Goal: Task Accomplishment & Management: Use online tool/utility

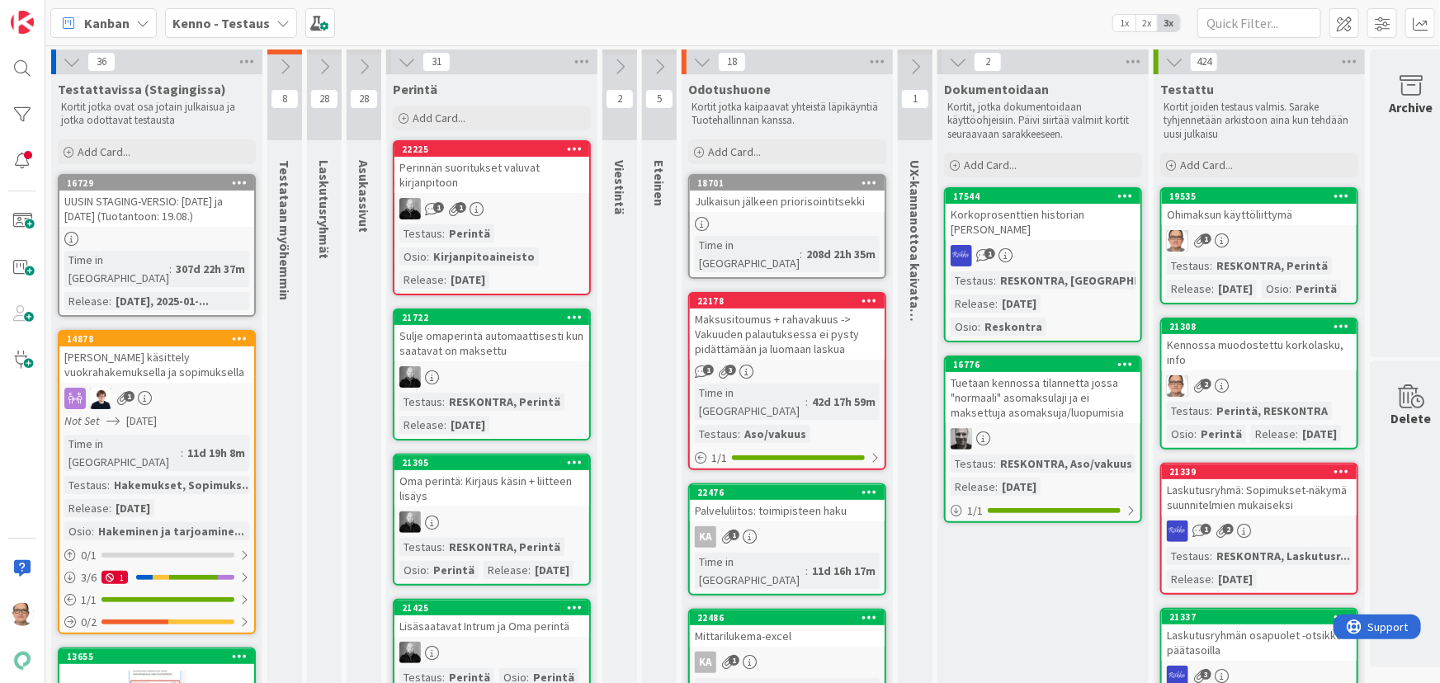
click at [785, 326] on div "Maksusitoumus + rahavakuus -> Vakuuden palautuksessa ei pysty pidättämään ja lu…" at bounding box center [787, 334] width 195 height 51
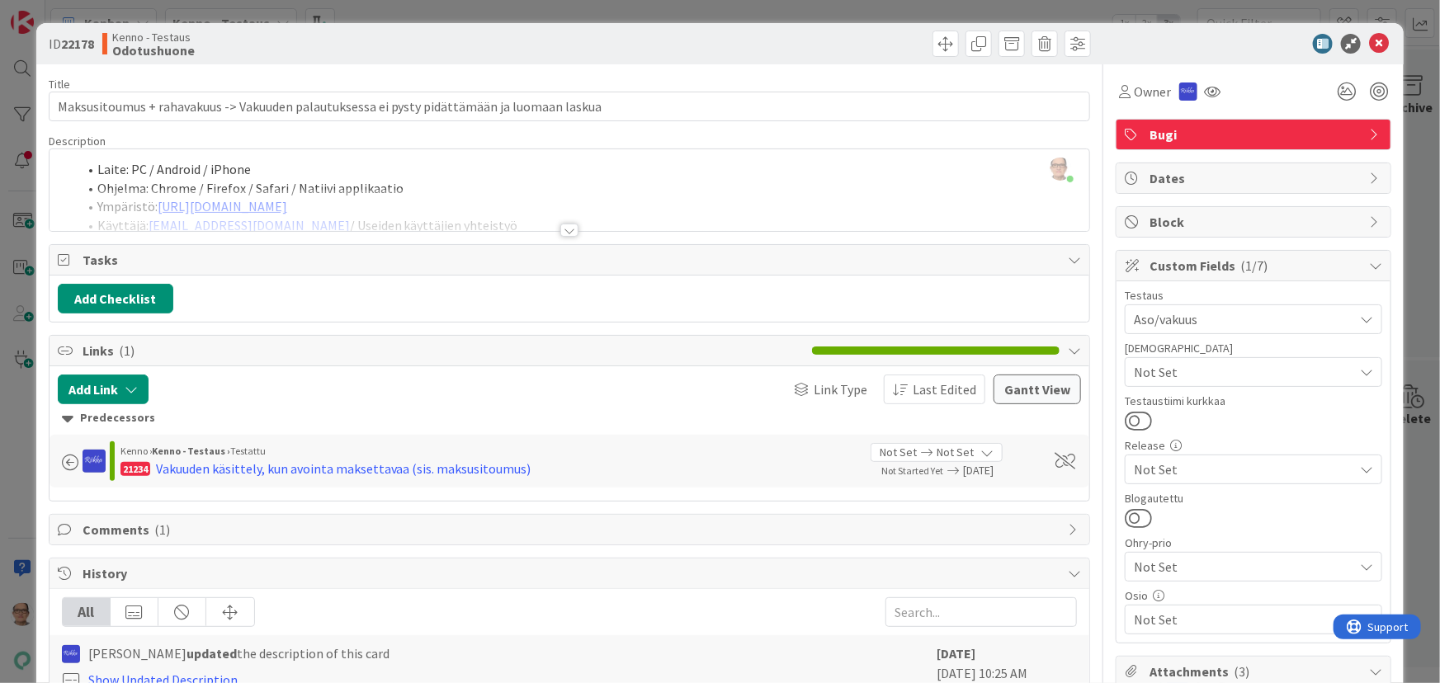
click at [567, 231] on div at bounding box center [569, 230] width 18 height 13
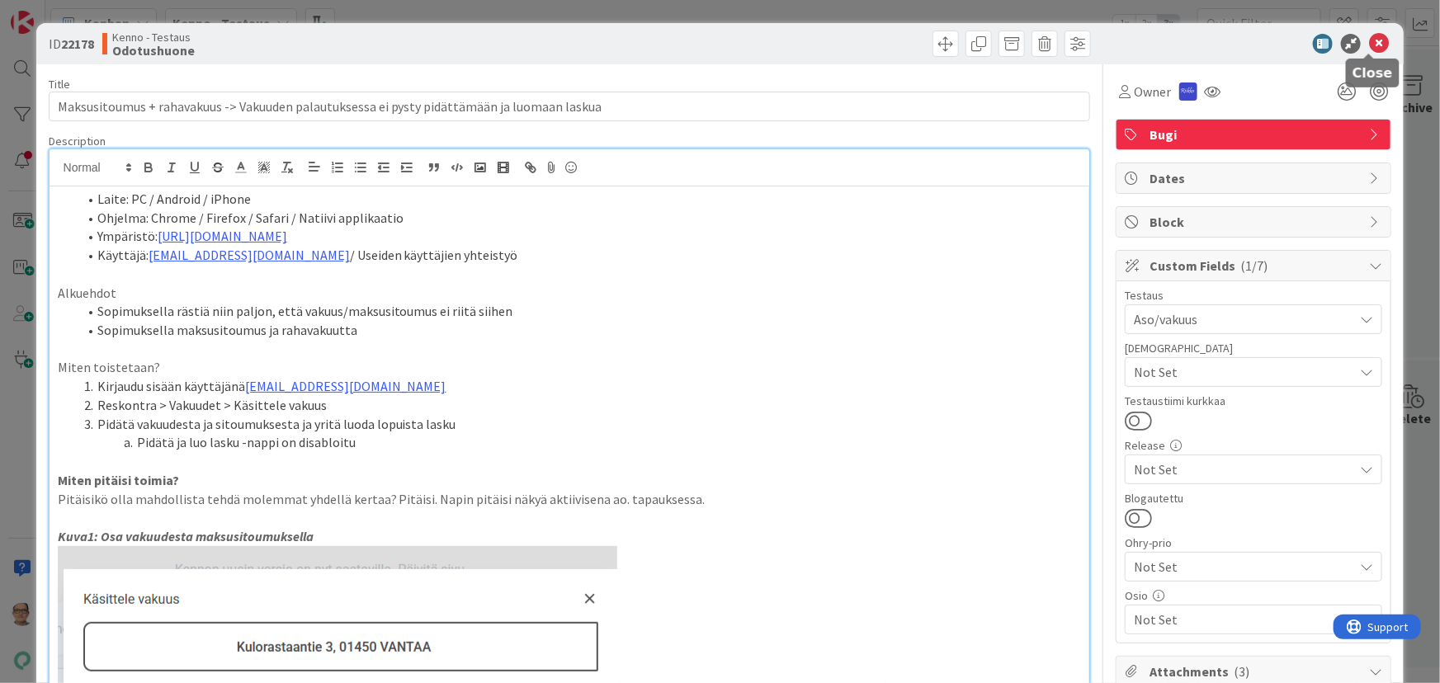
click at [1370, 38] on icon at bounding box center [1379, 44] width 20 height 20
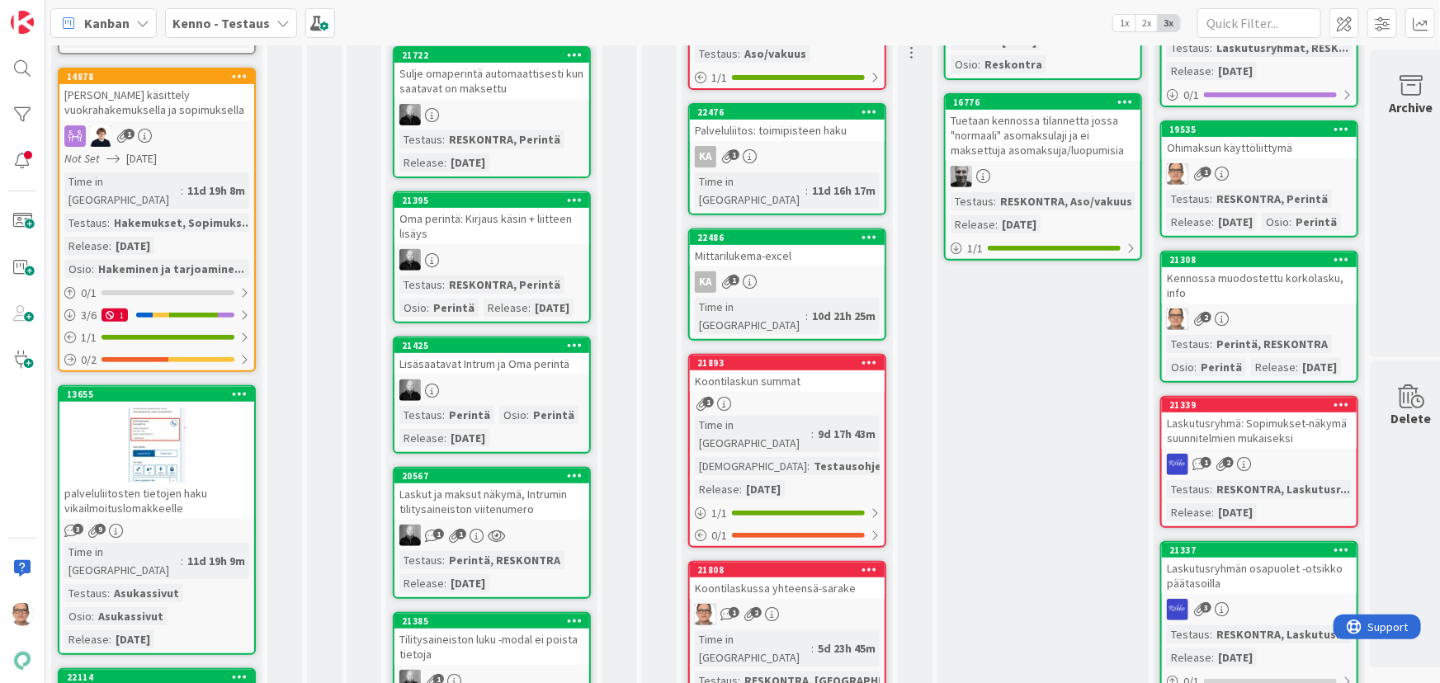
scroll to position [300, 0]
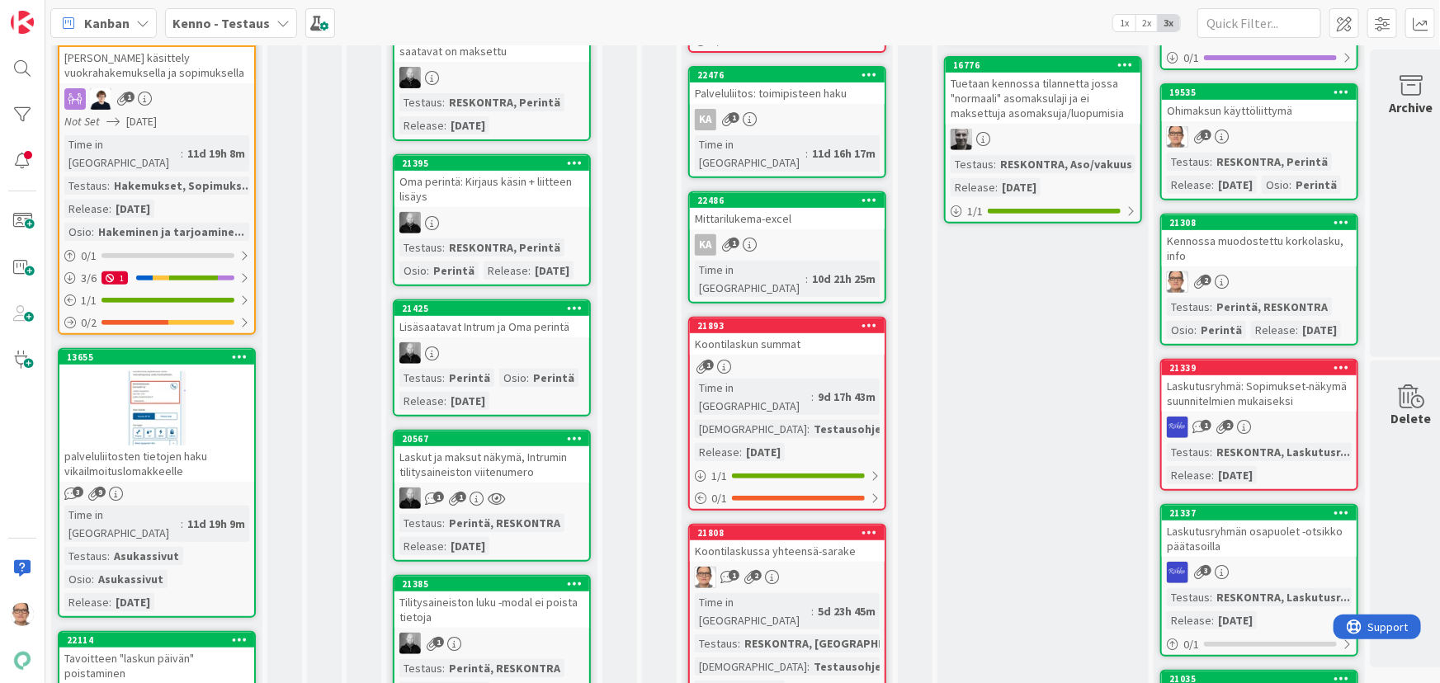
click at [490, 364] on div at bounding box center [492, 353] width 195 height 21
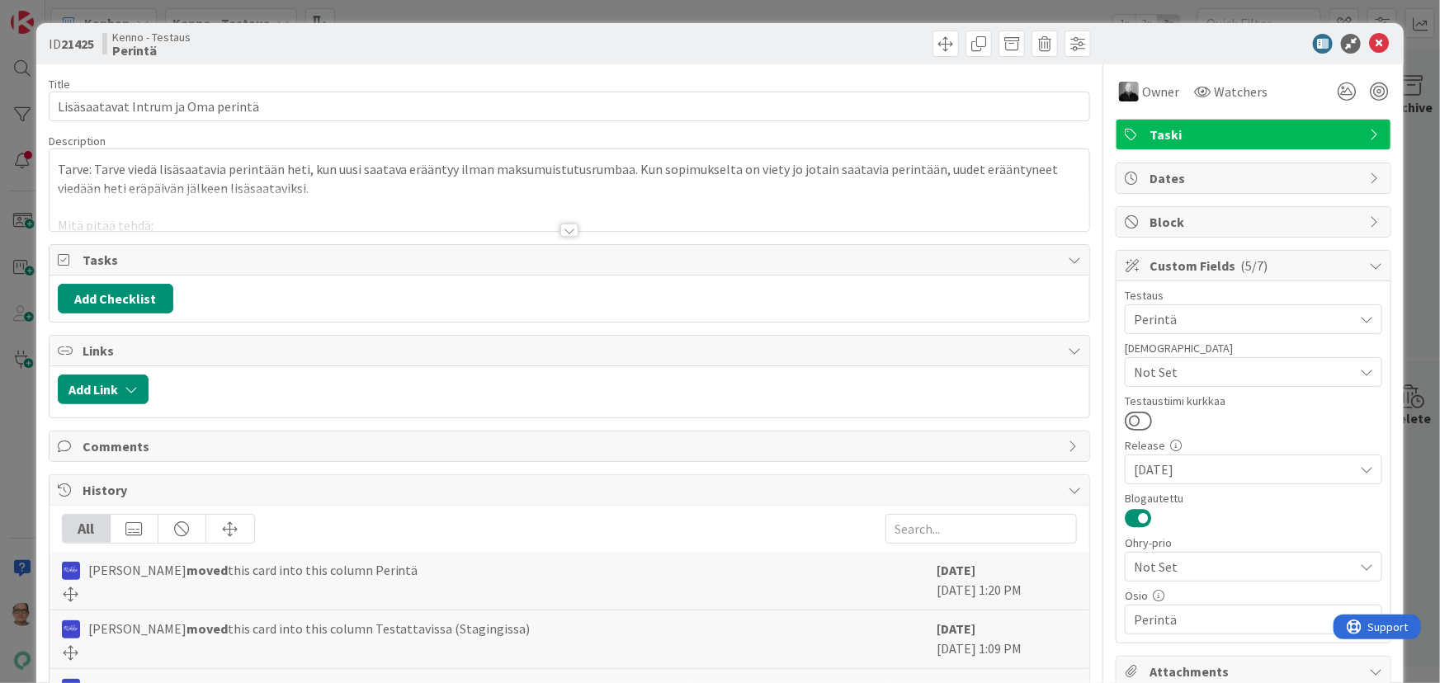
click at [561, 232] on div at bounding box center [569, 230] width 18 height 13
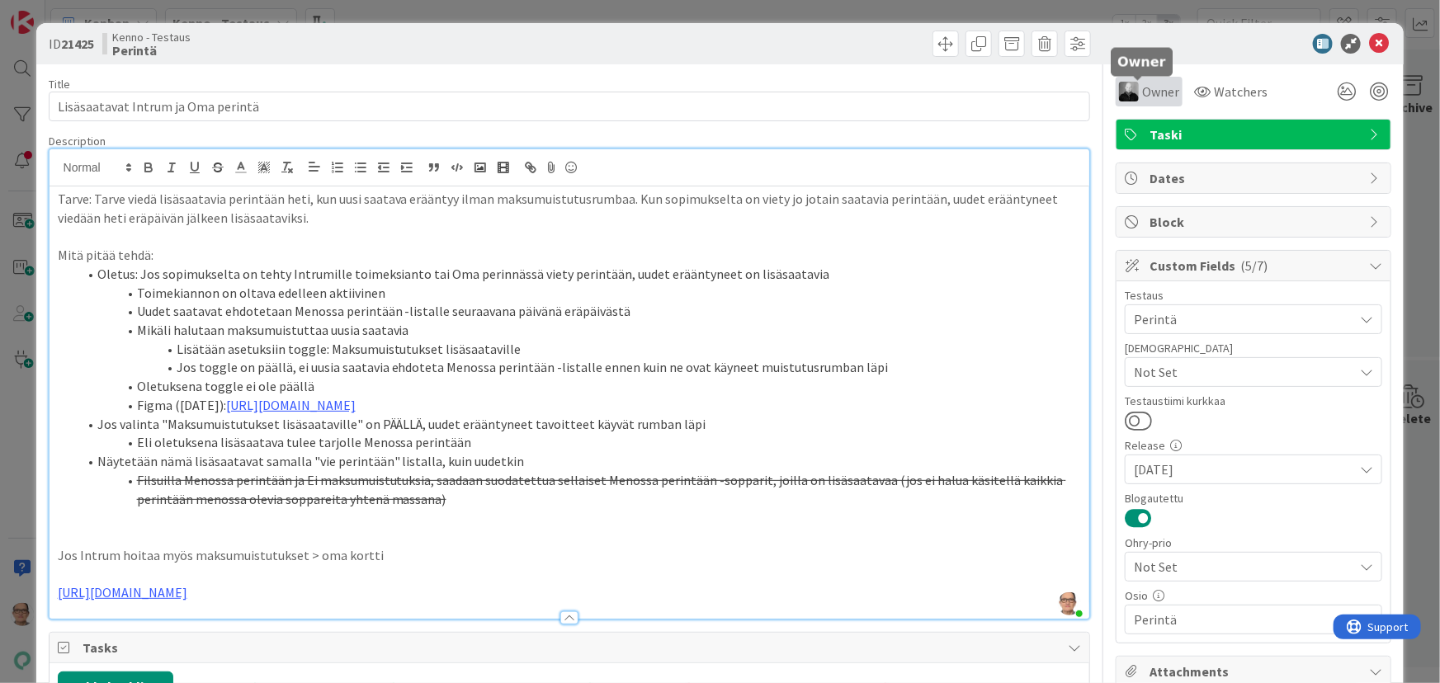
click at [1142, 95] on span "Owner" at bounding box center [1160, 92] width 37 height 20
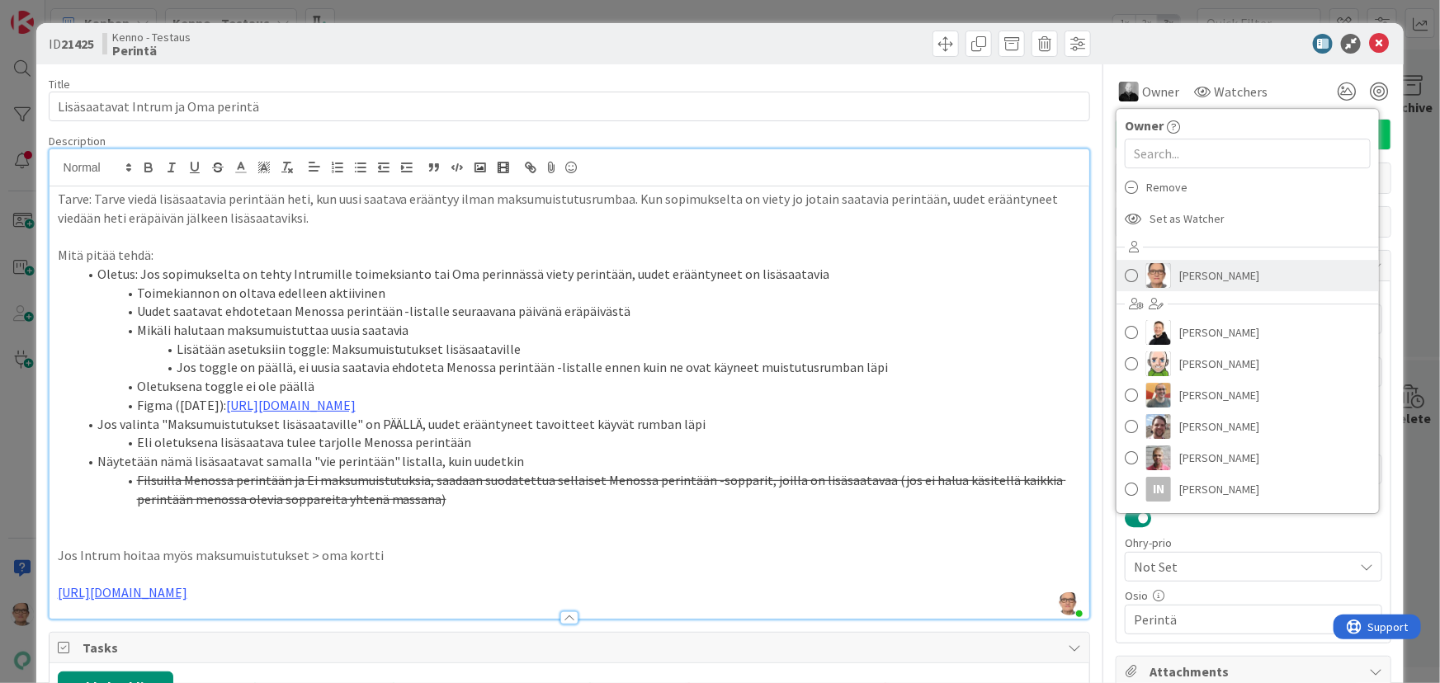
click at [1197, 276] on span "[PERSON_NAME]" at bounding box center [1219, 275] width 80 height 25
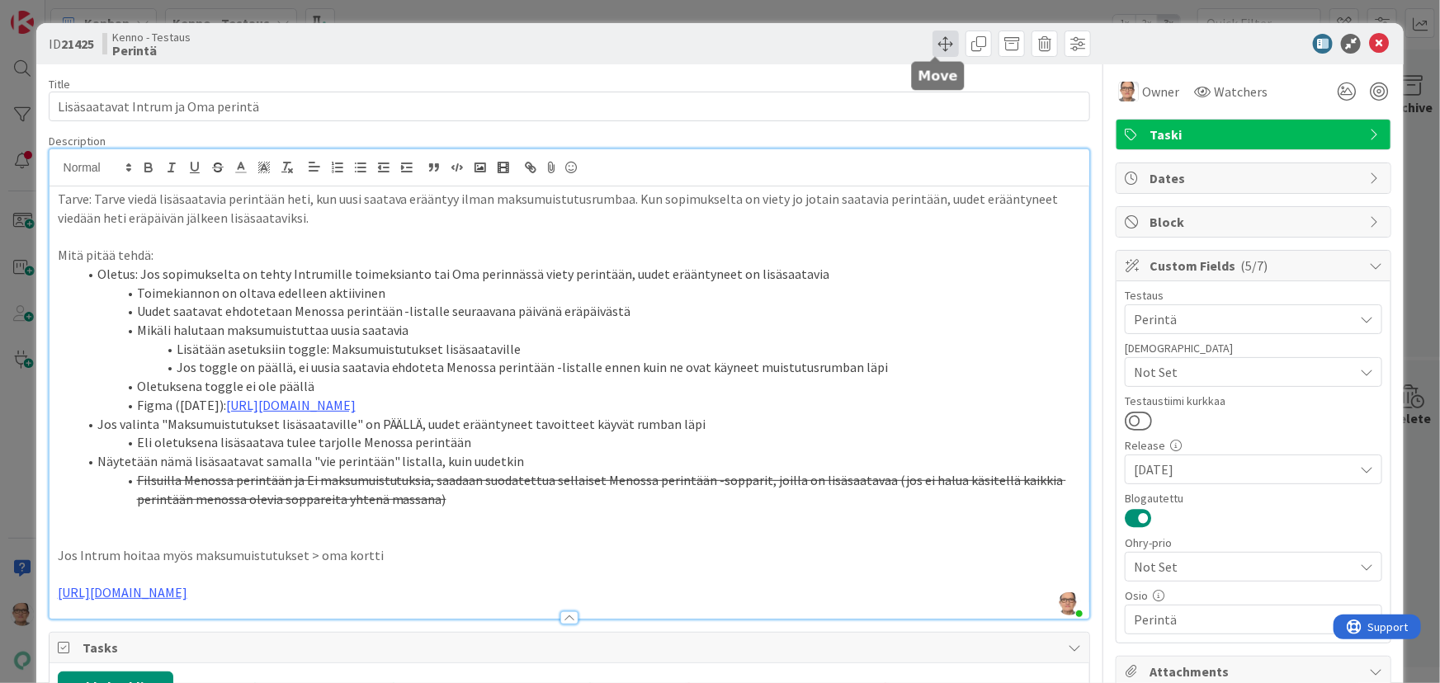
click at [933, 40] on span at bounding box center [946, 44] width 26 height 26
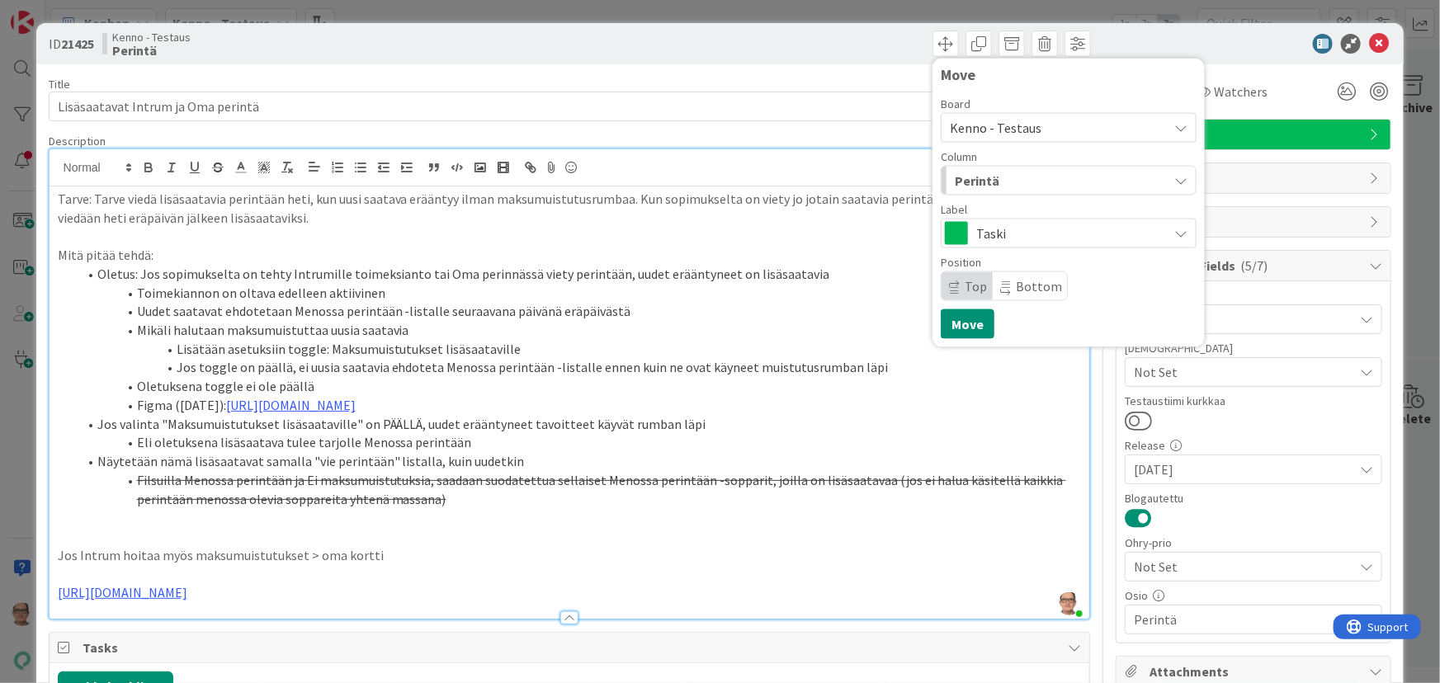
click at [990, 172] on div "Perintä" at bounding box center [1059, 181] width 217 height 26
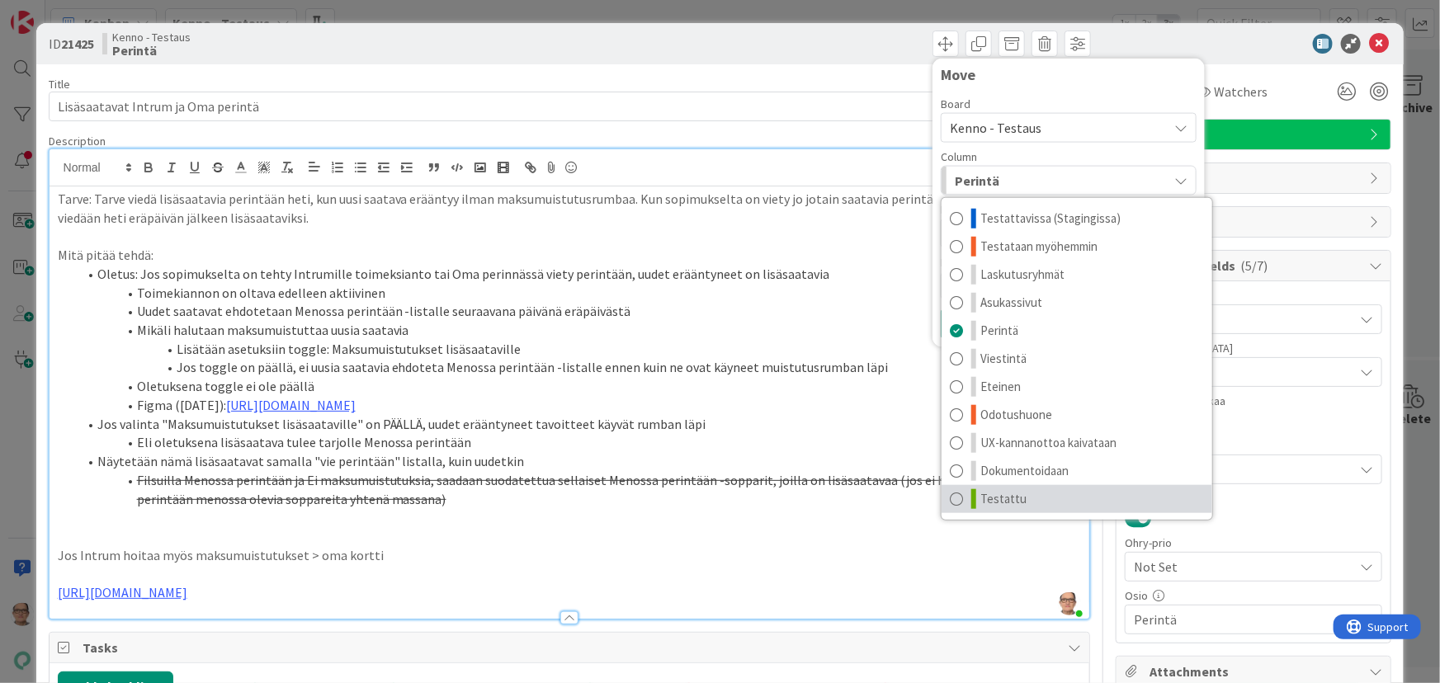
click at [950, 499] on span at bounding box center [956, 499] width 13 height 20
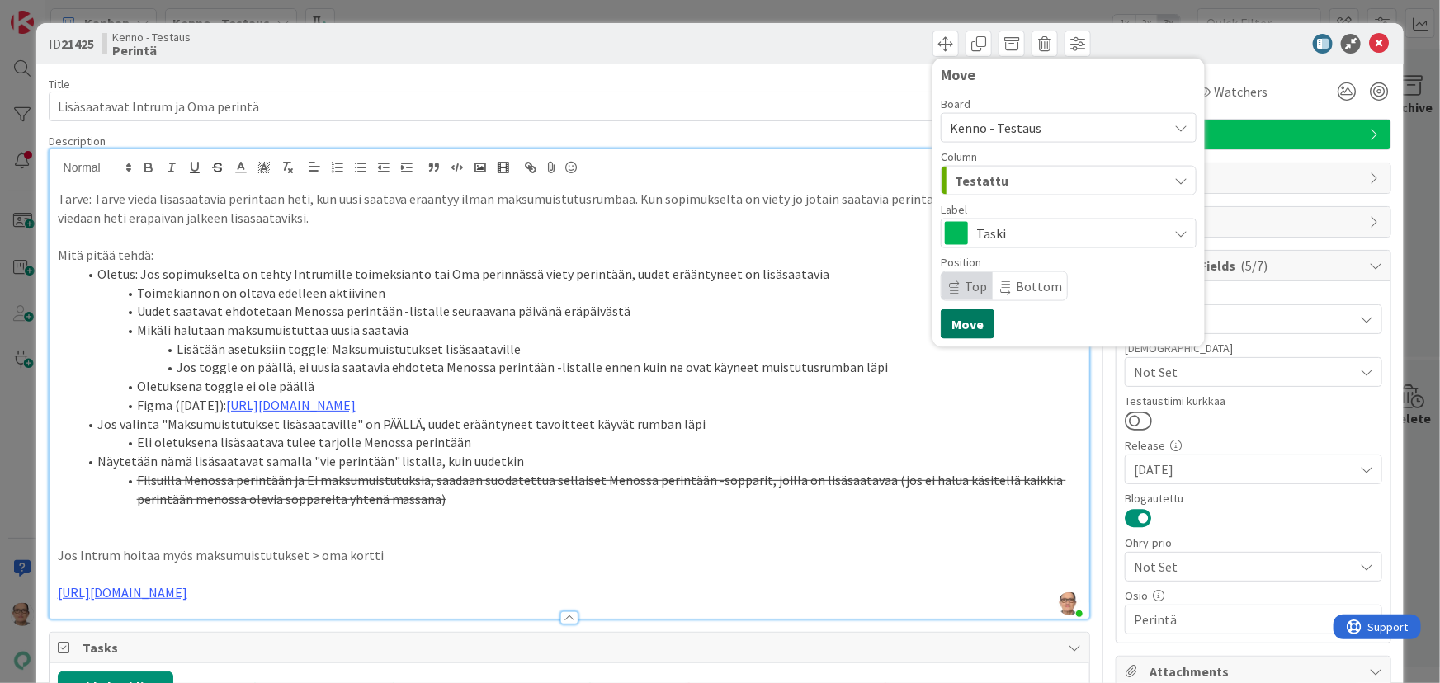
click at [962, 320] on button "Move" at bounding box center [968, 325] width 54 height 30
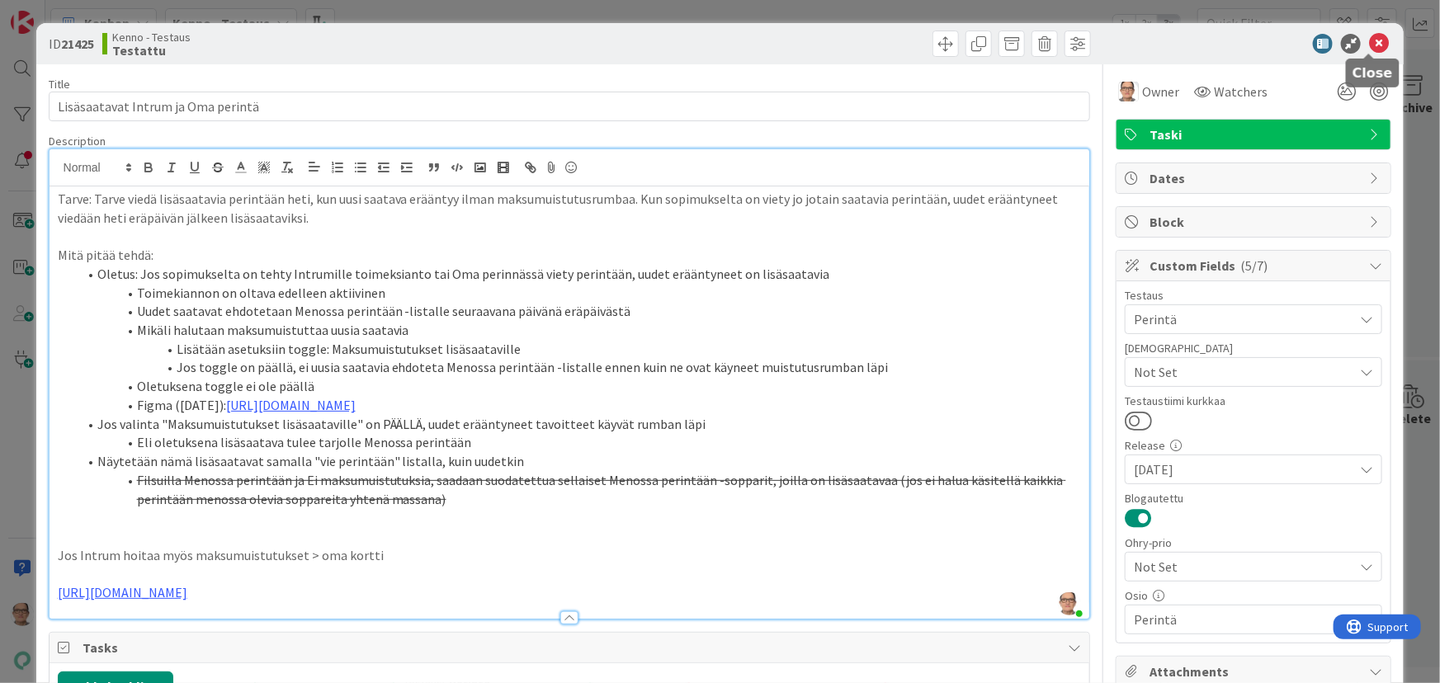
click at [1369, 44] on icon at bounding box center [1379, 44] width 20 height 20
